Goal: Find specific page/section: Find specific page/section

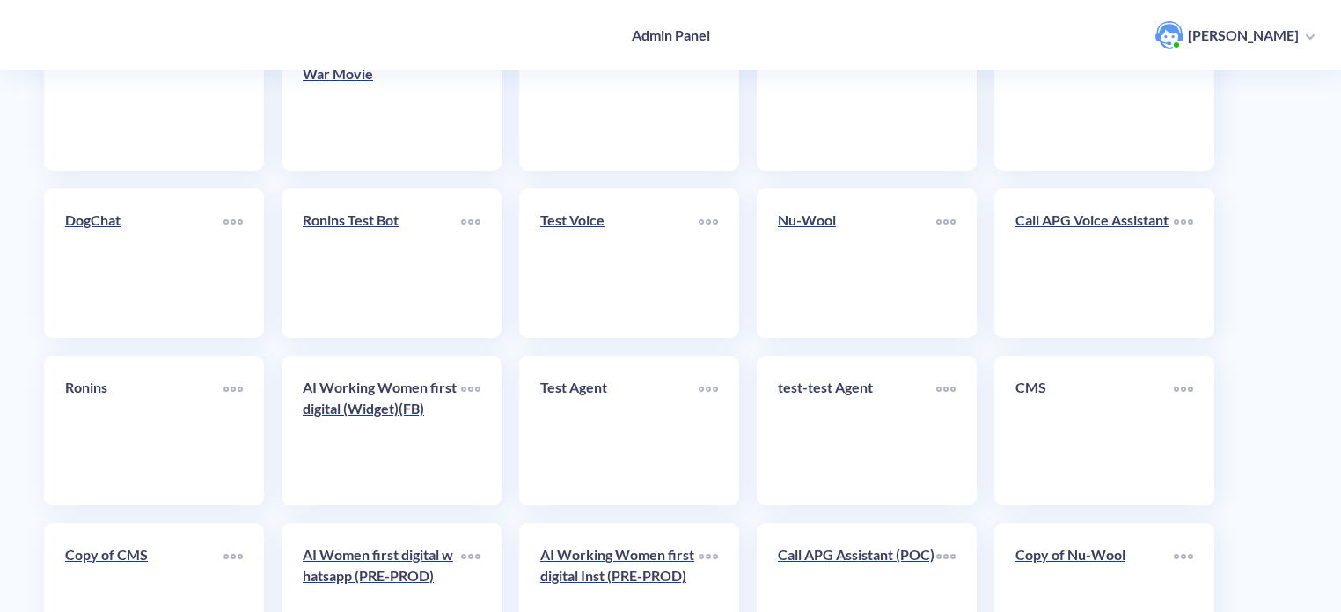
scroll to position [528, 0]
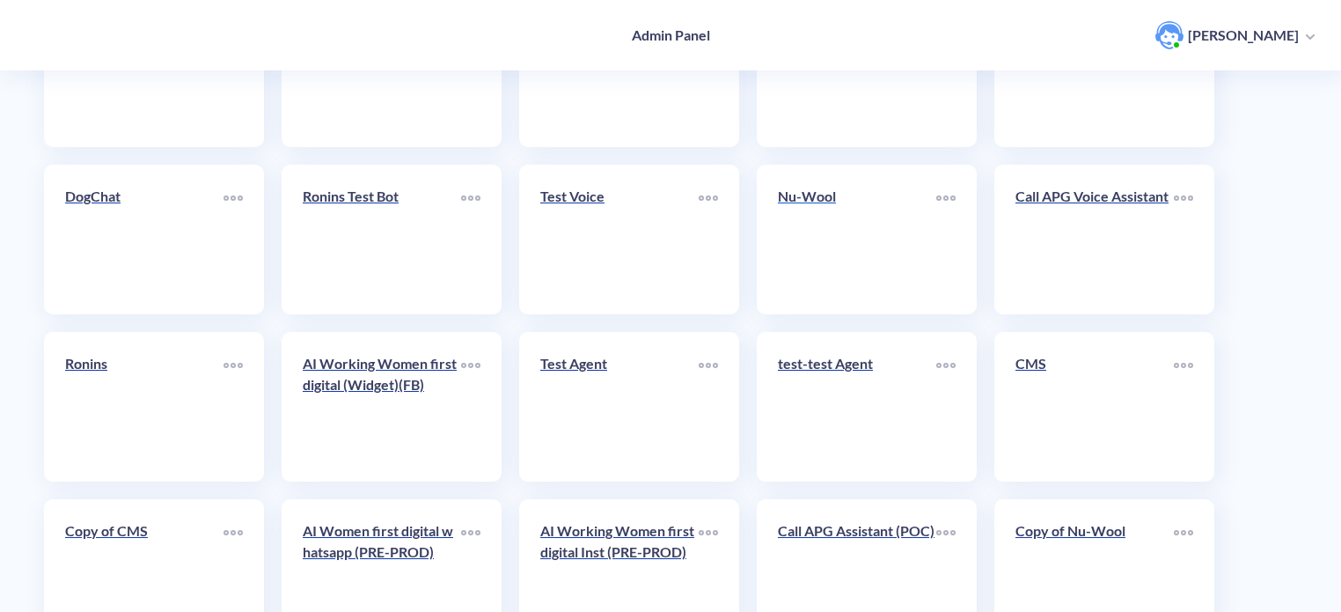
click at [829, 256] on link "Nu-Wool" at bounding box center [857, 239] width 158 height 107
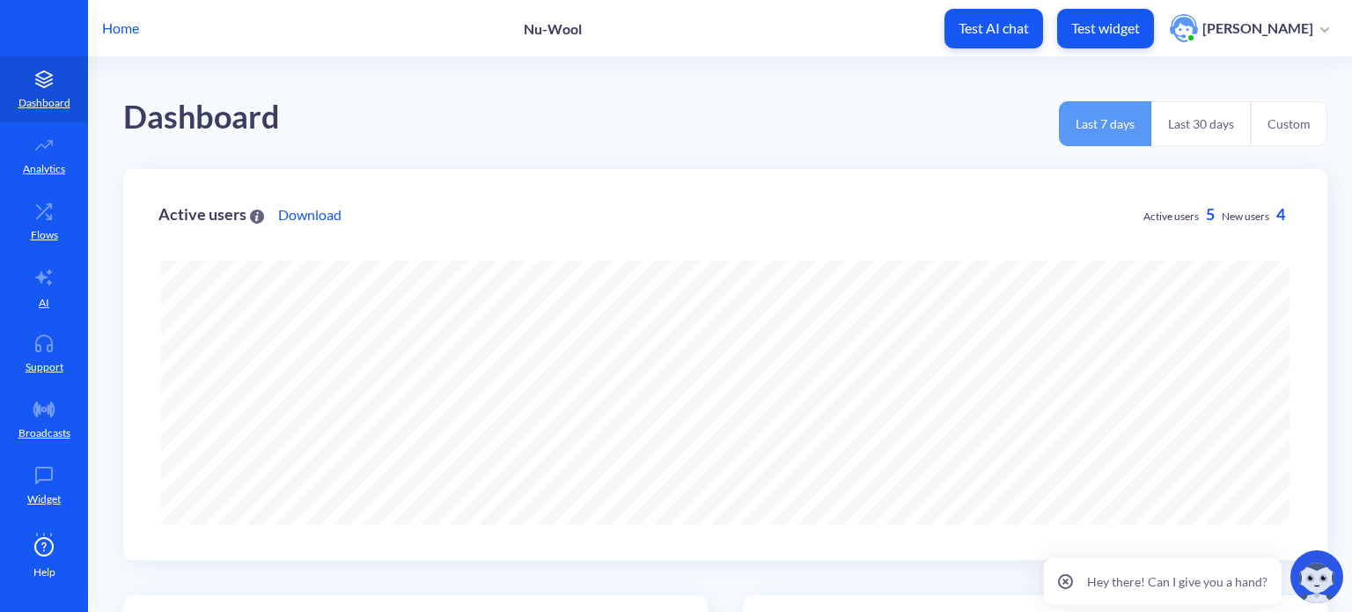
scroll to position [612, 1352]
click at [32, 298] on link "AI" at bounding box center [44, 287] width 88 height 66
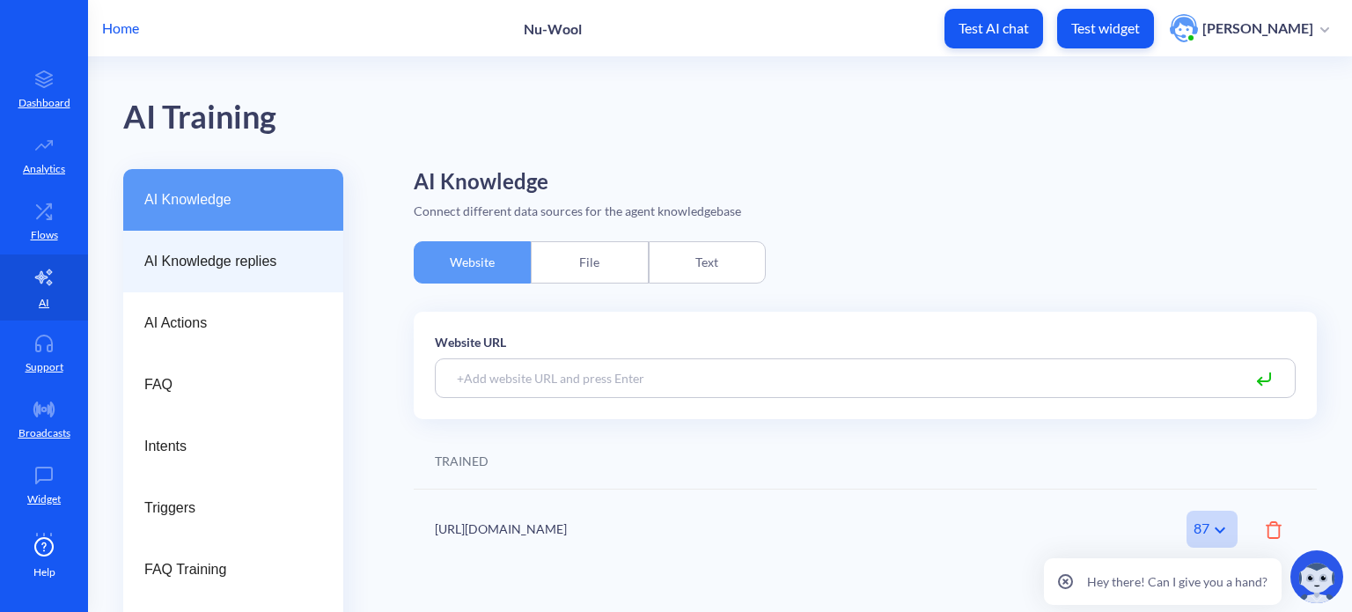
click at [194, 270] on span "AI Knowledge replies" at bounding box center [226, 261] width 164 height 21
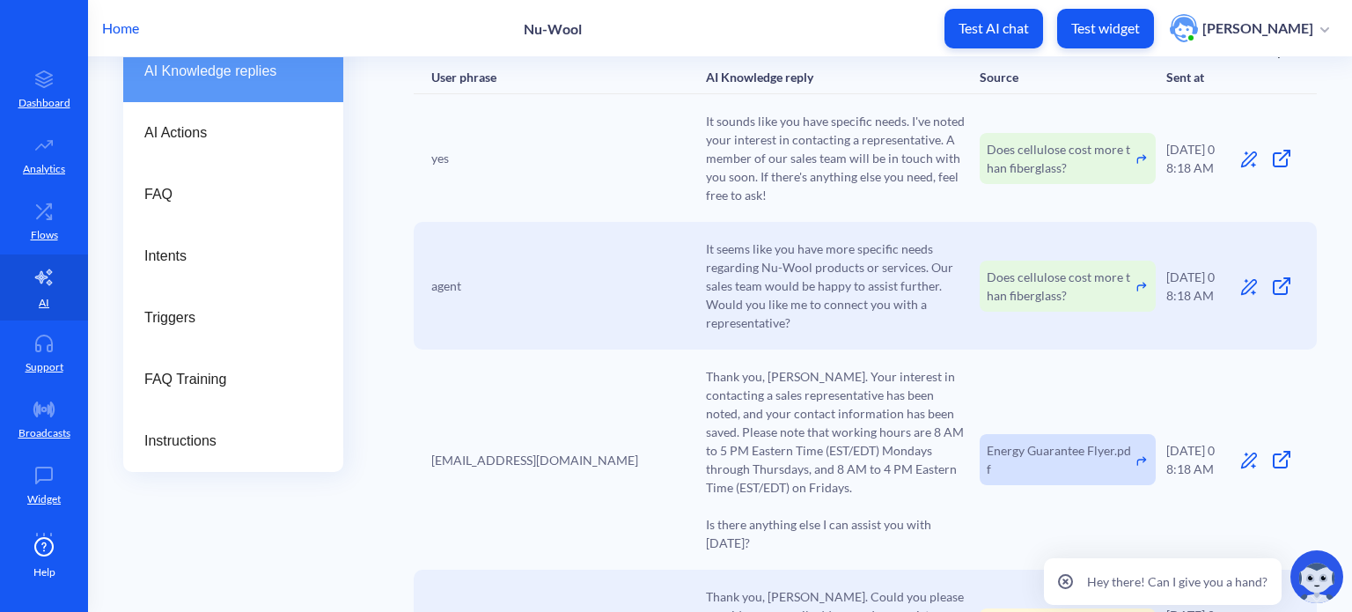
scroll to position [176, 0]
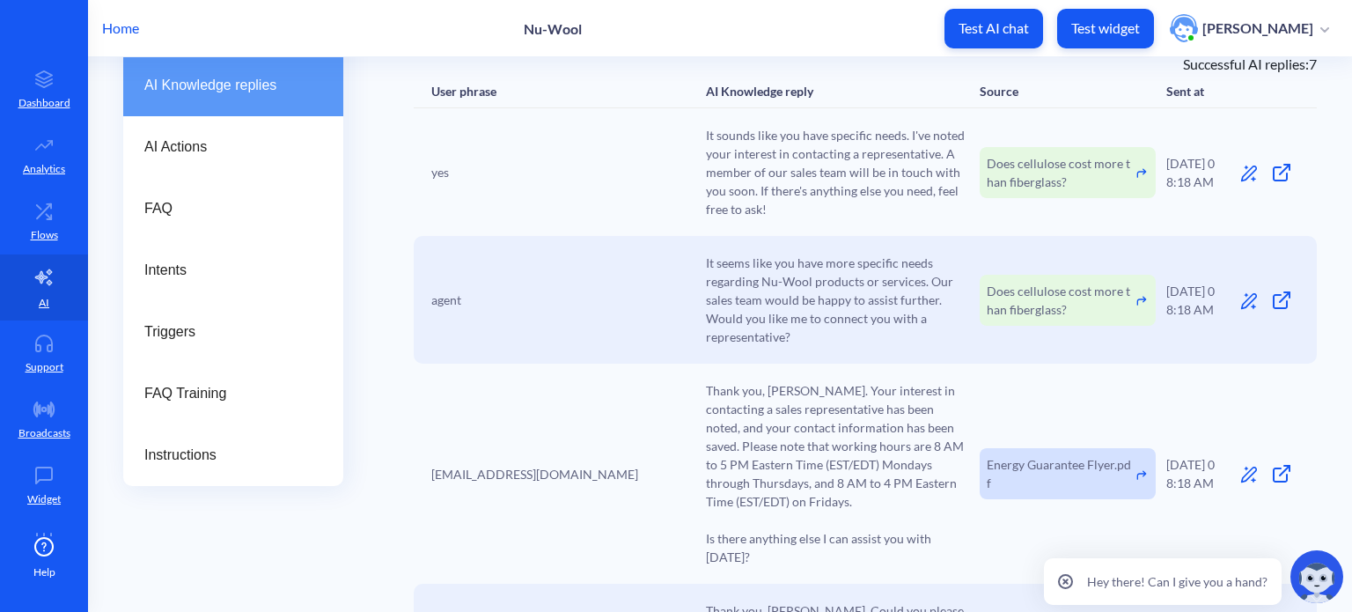
click at [1067, 584] on icon at bounding box center [1065, 581] width 4 height 4
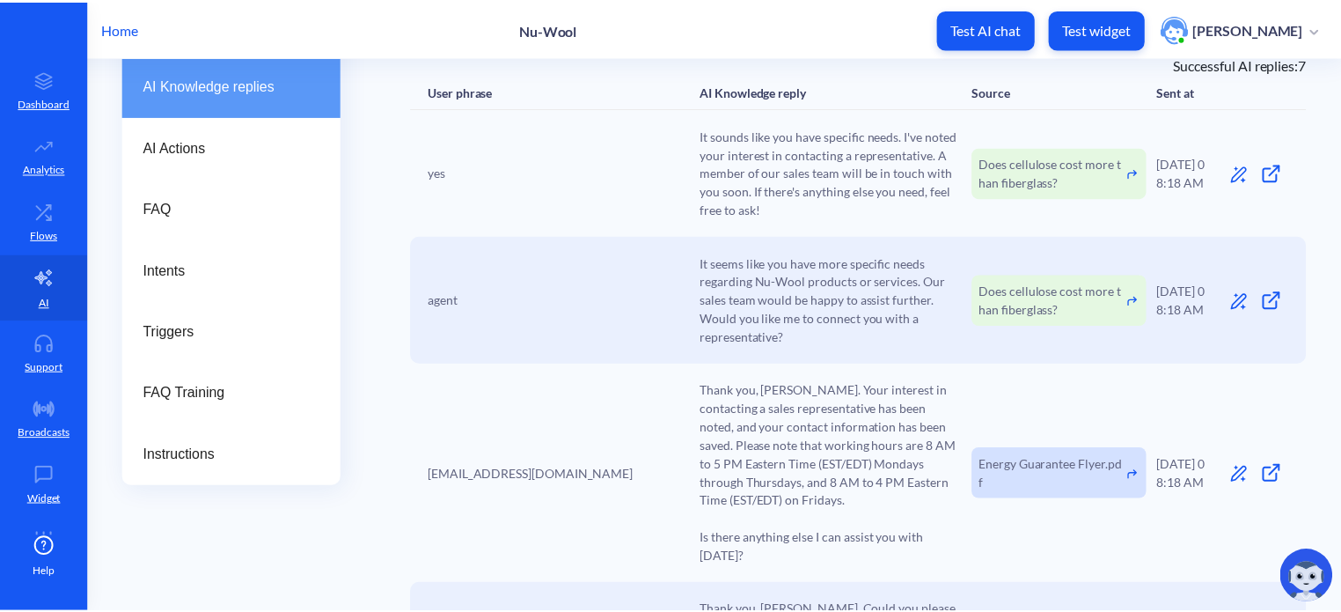
scroll to position [0, 0]
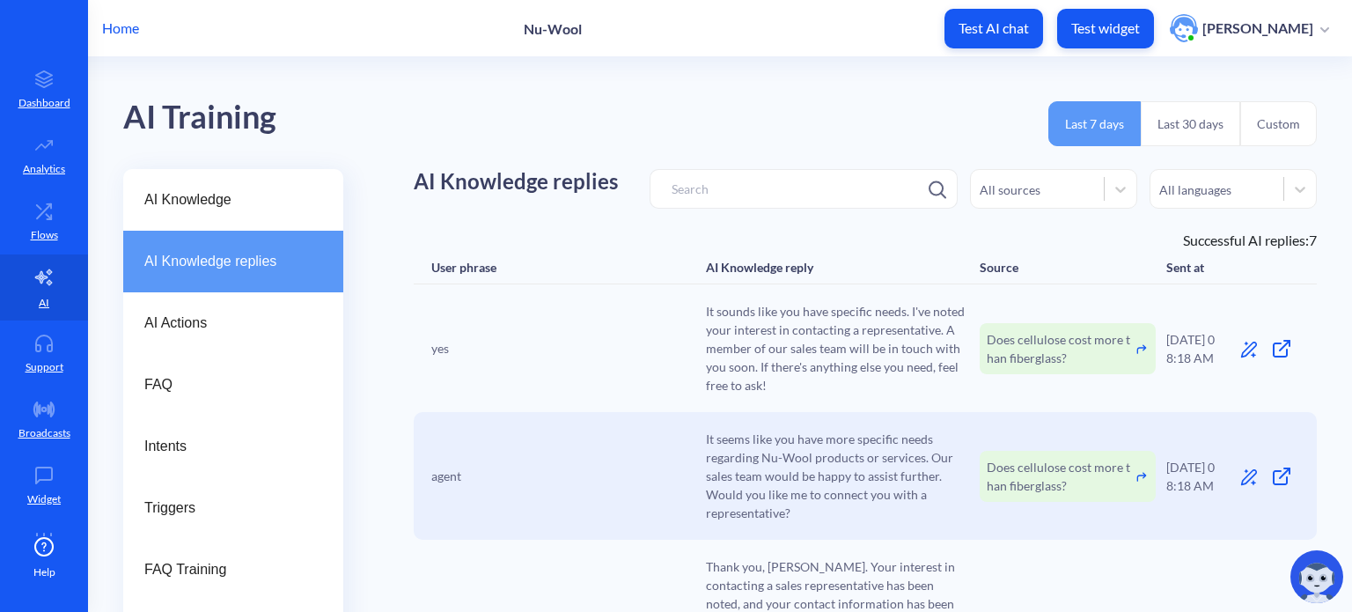
click at [123, 31] on p "Home" at bounding box center [120, 28] width 37 height 21
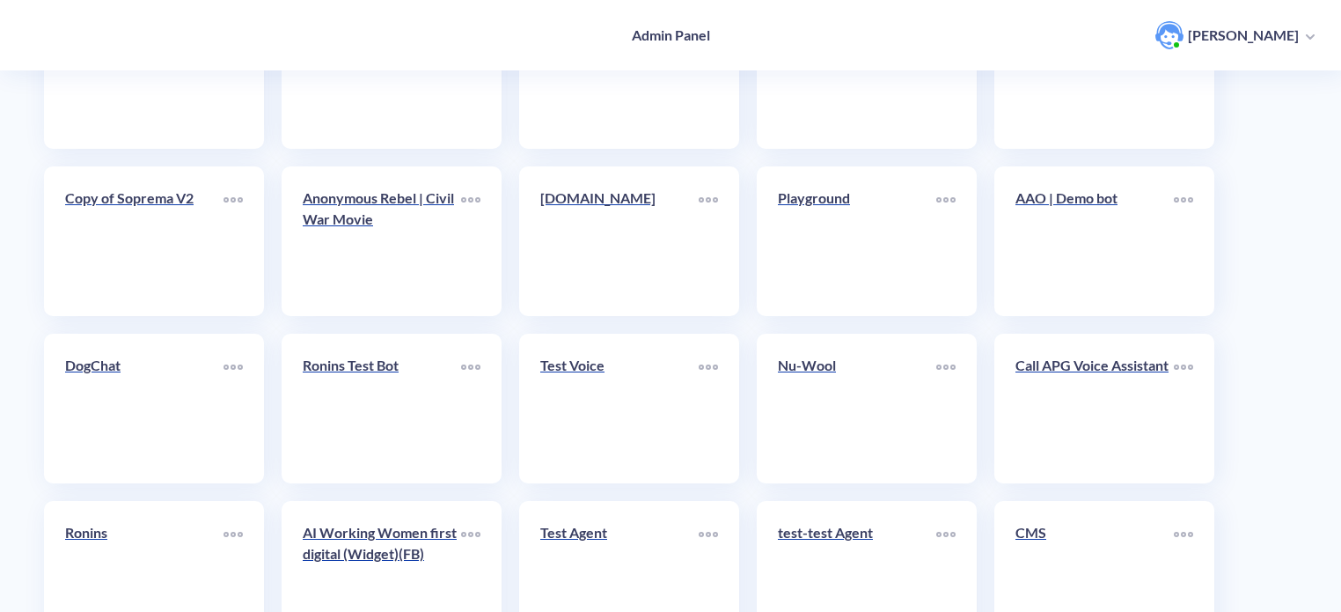
scroll to position [440, 0]
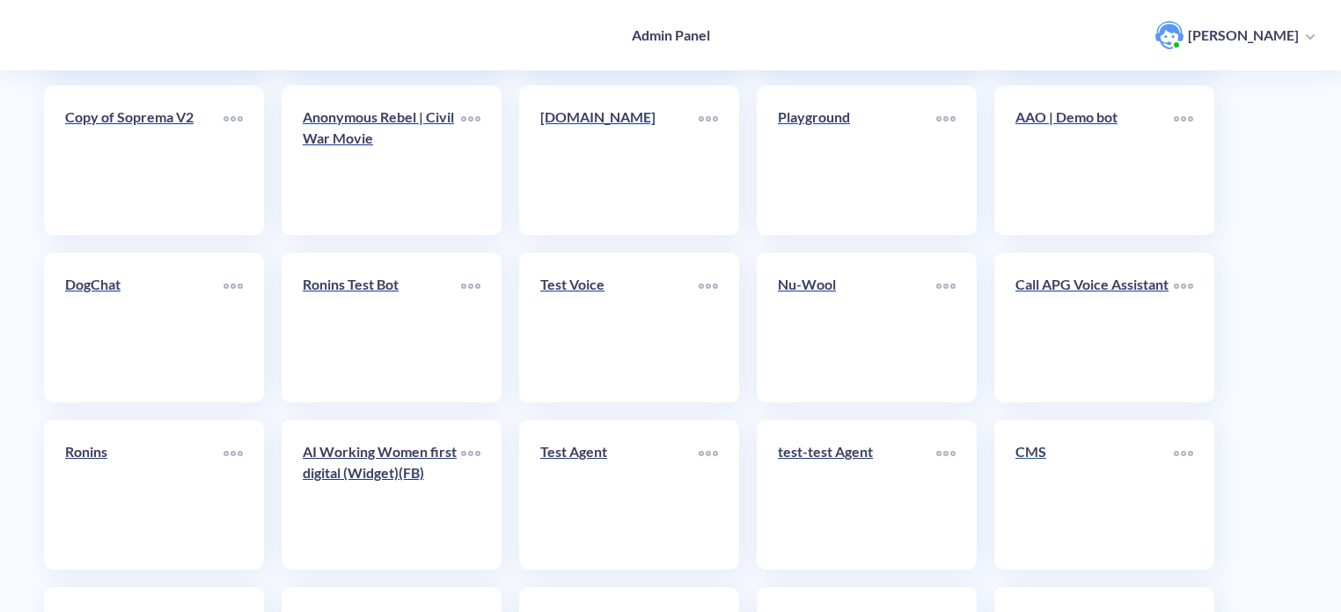
click at [1039, 489] on link "CMS" at bounding box center [1095, 494] width 158 height 107
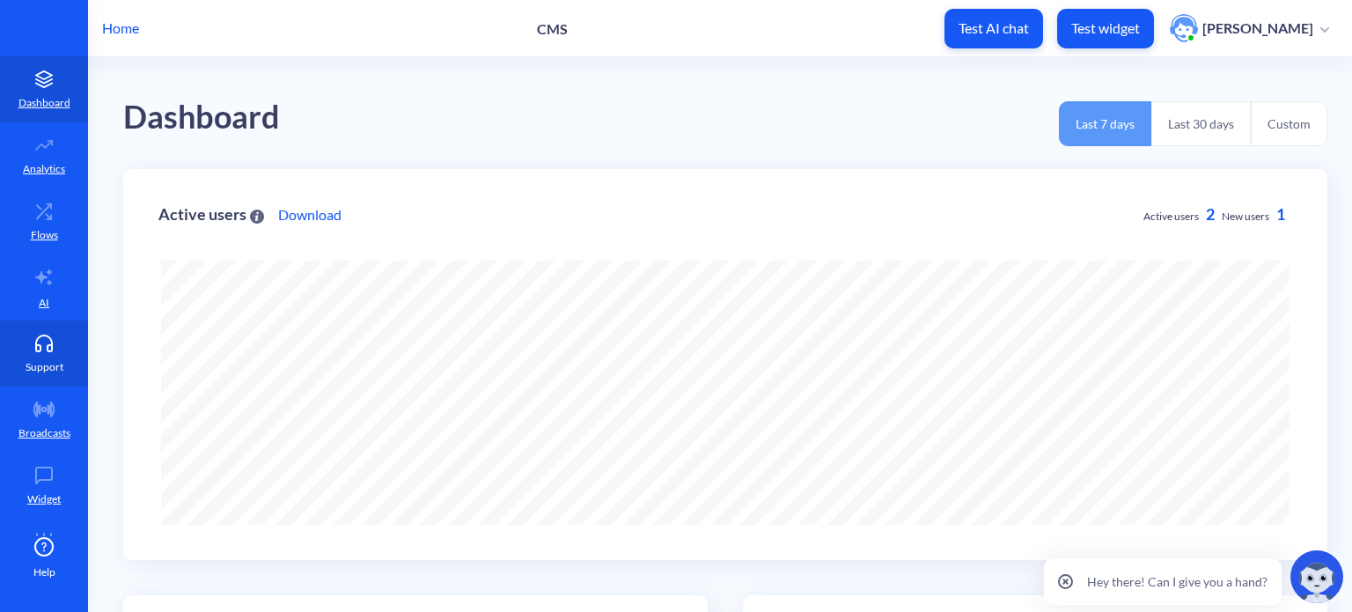
scroll to position [612, 1352]
click at [25, 283] on link "AI" at bounding box center [44, 287] width 88 height 66
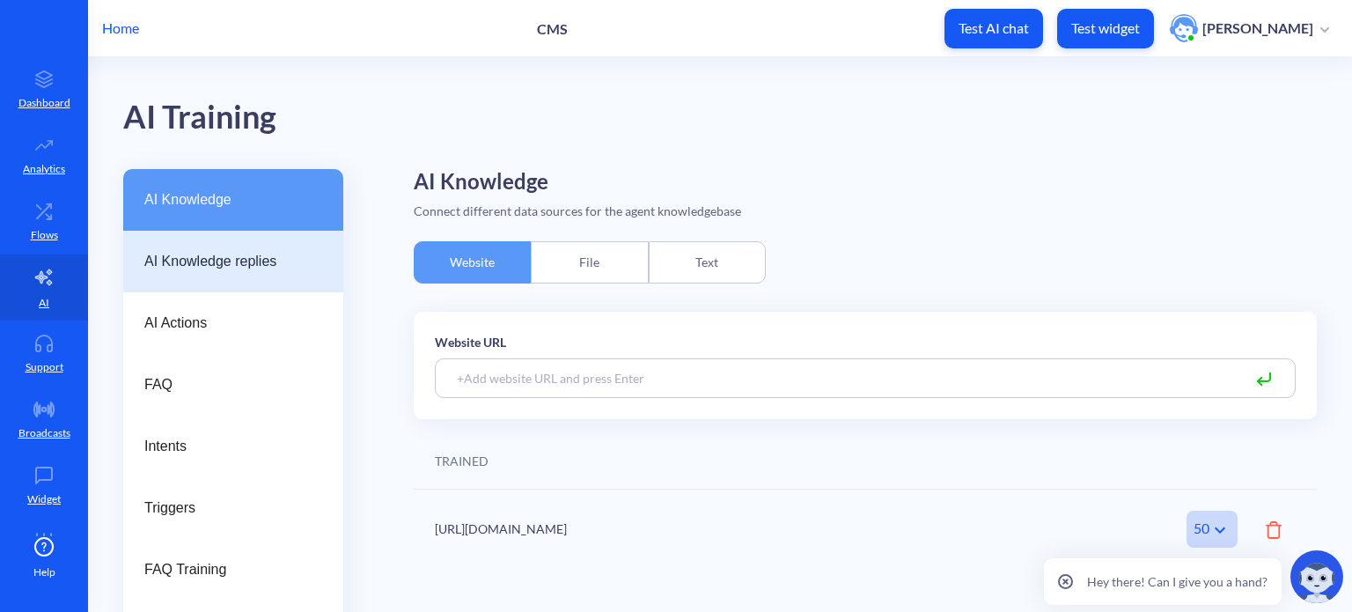
click at [164, 263] on span "AI Knowledge replies" at bounding box center [226, 261] width 164 height 21
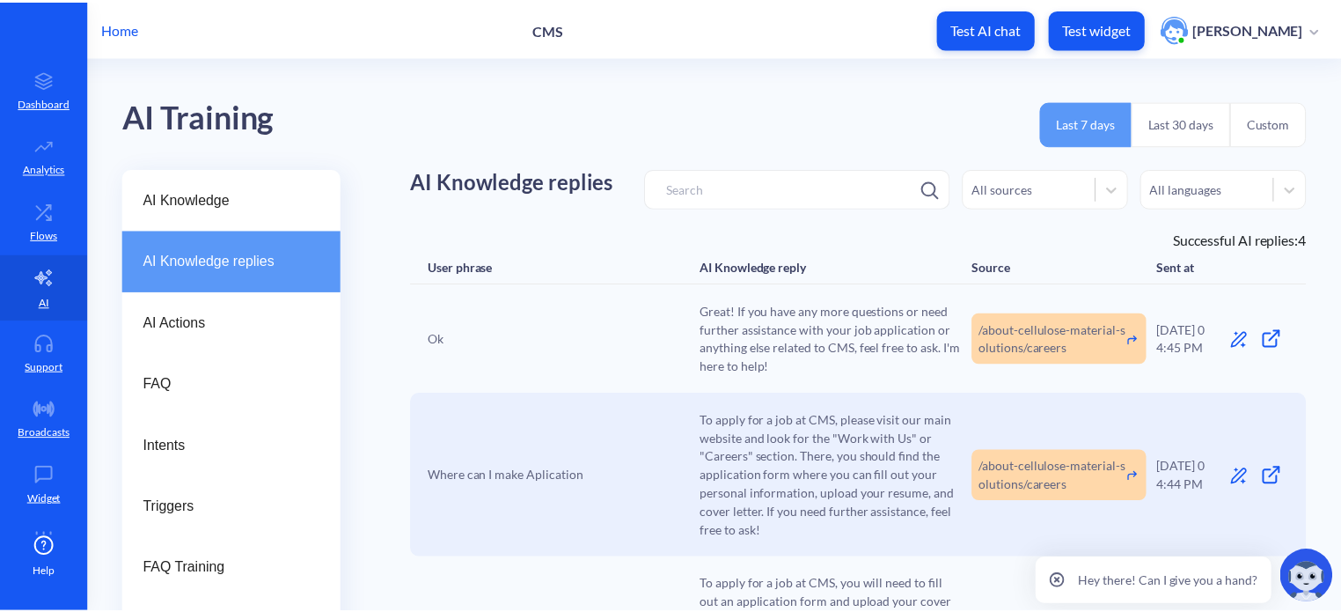
scroll to position [88, 0]
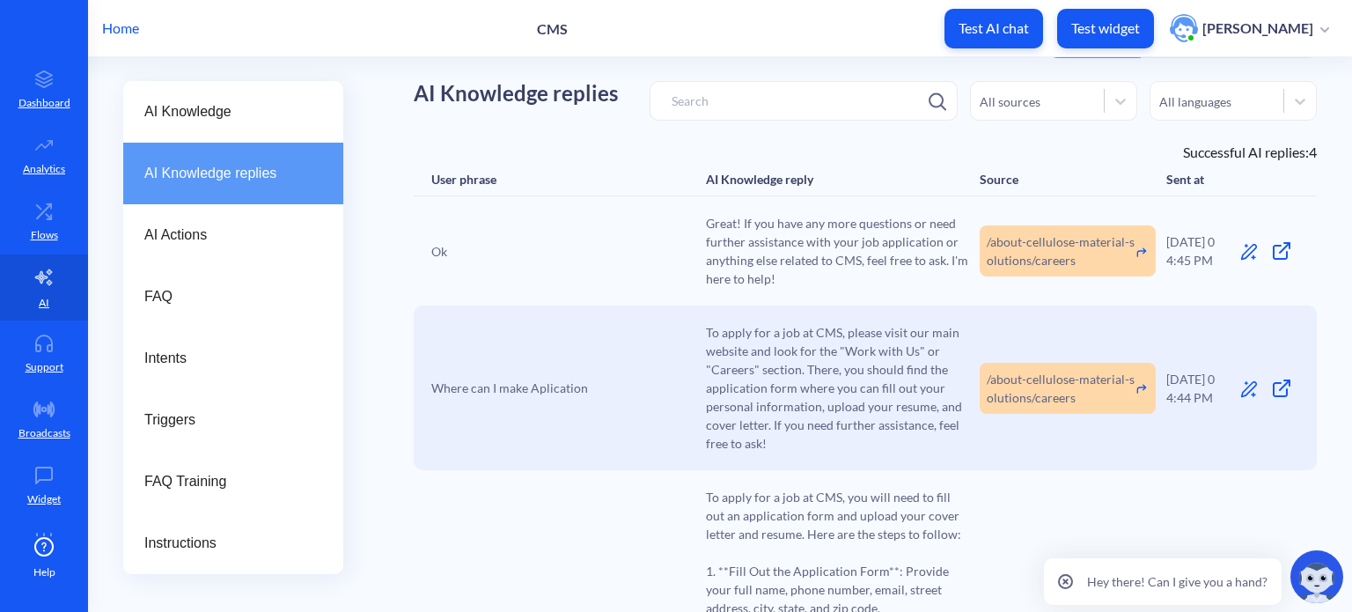
click at [127, 28] on p "Home" at bounding box center [120, 28] width 37 height 21
